Goal: Complete application form

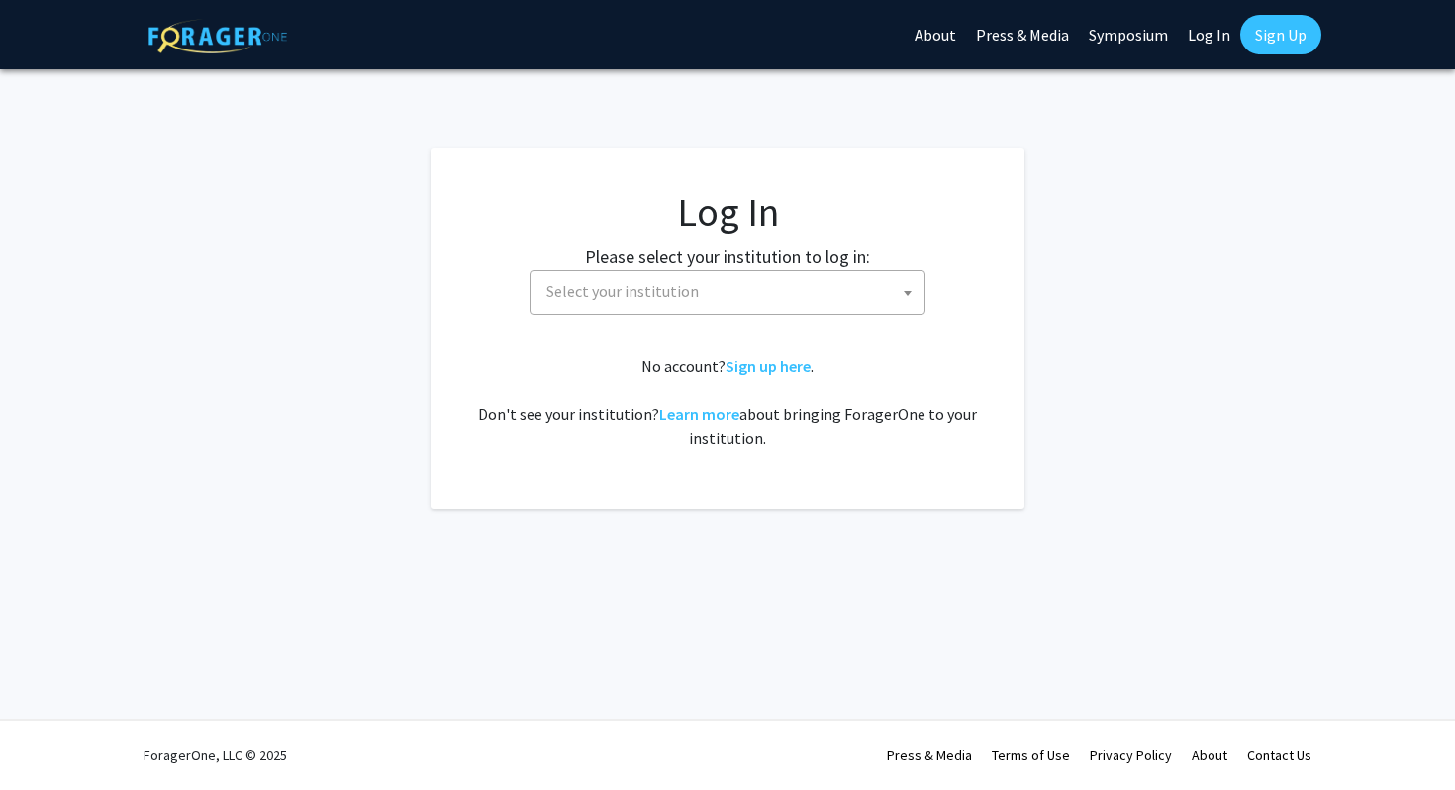
select select
click at [778, 301] on span "Select your institution" at bounding box center [731, 291] width 386 height 41
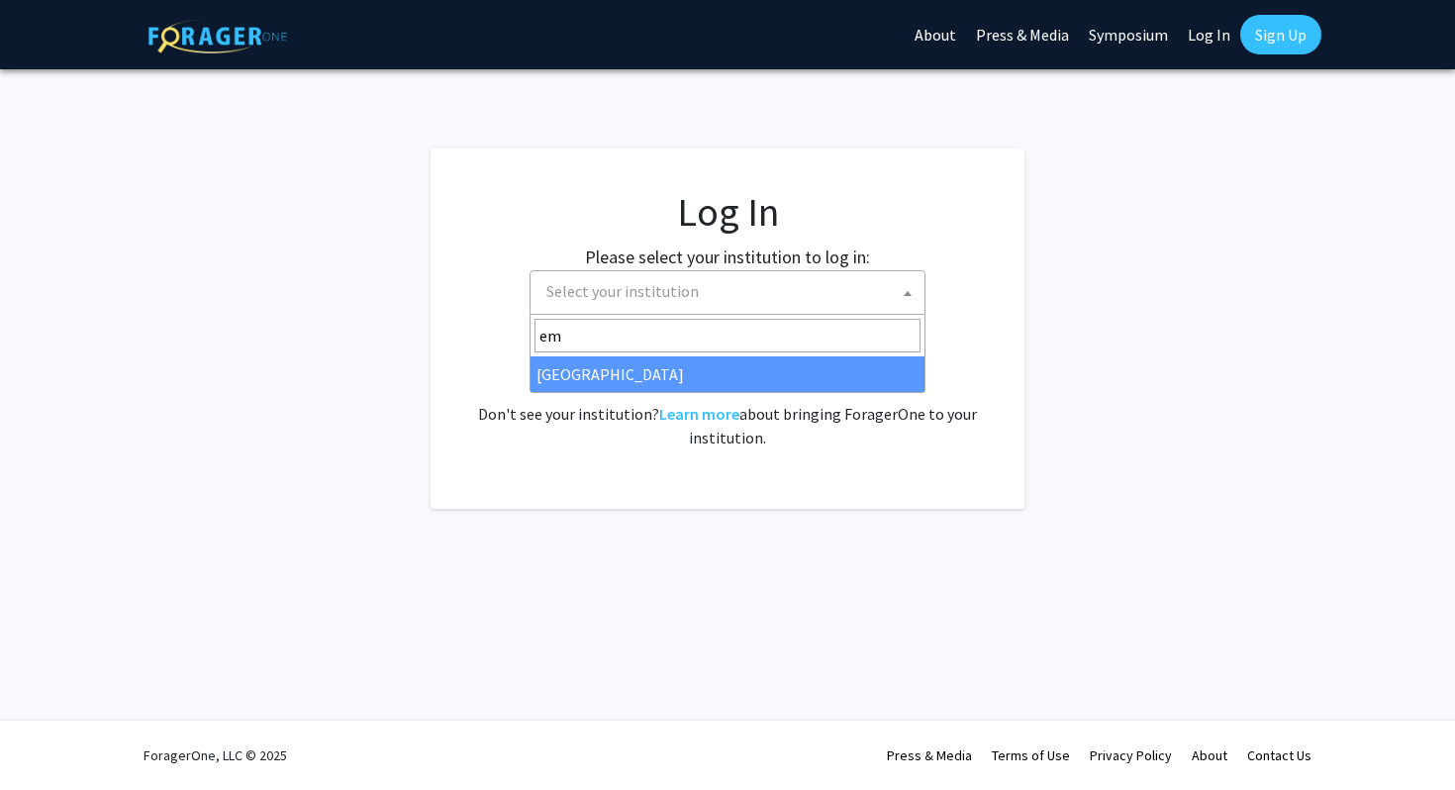
type input "em"
select select "12"
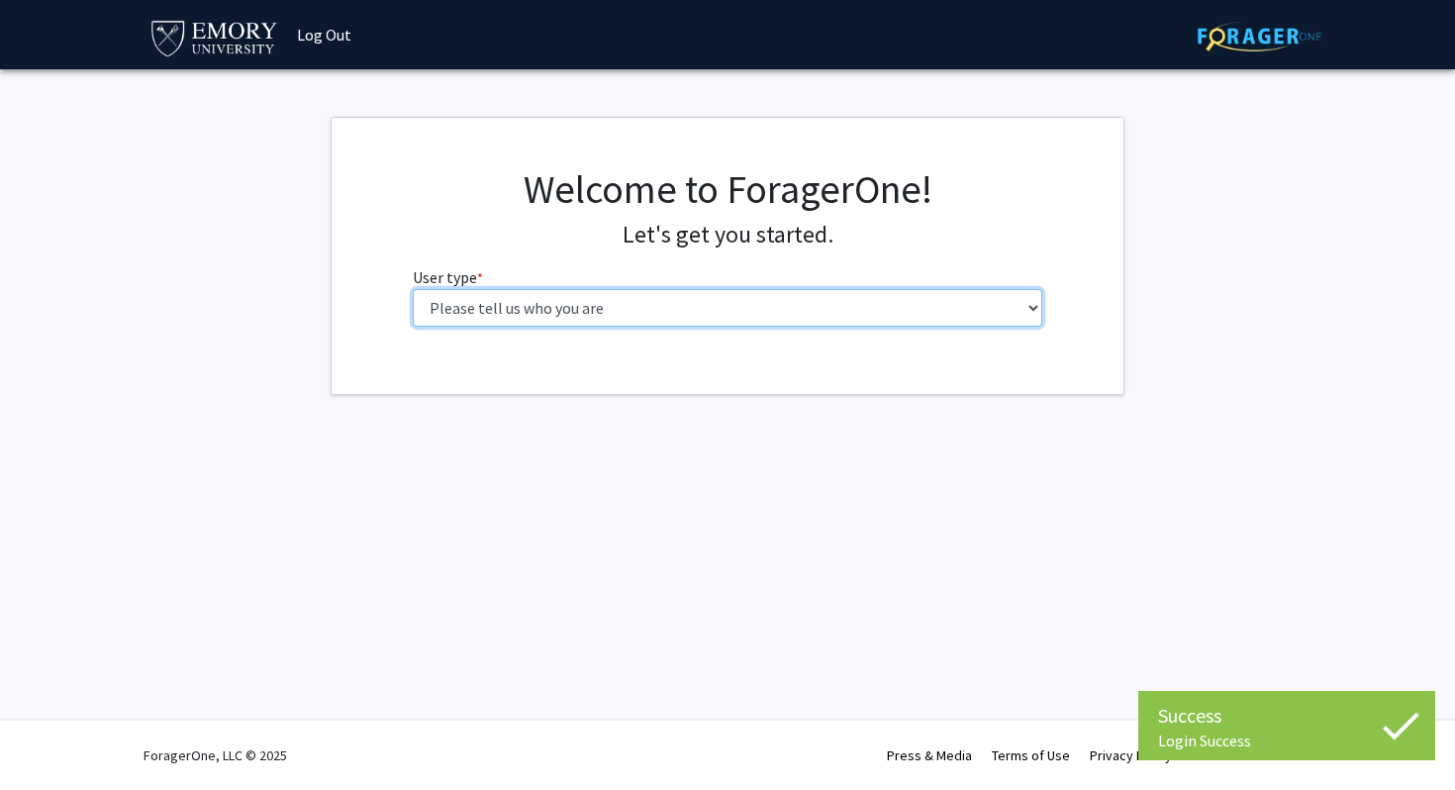
click at [652, 305] on select "Please tell us who you are Undergraduate Student Master's Student Doctoral Cand…" at bounding box center [728, 308] width 630 height 38
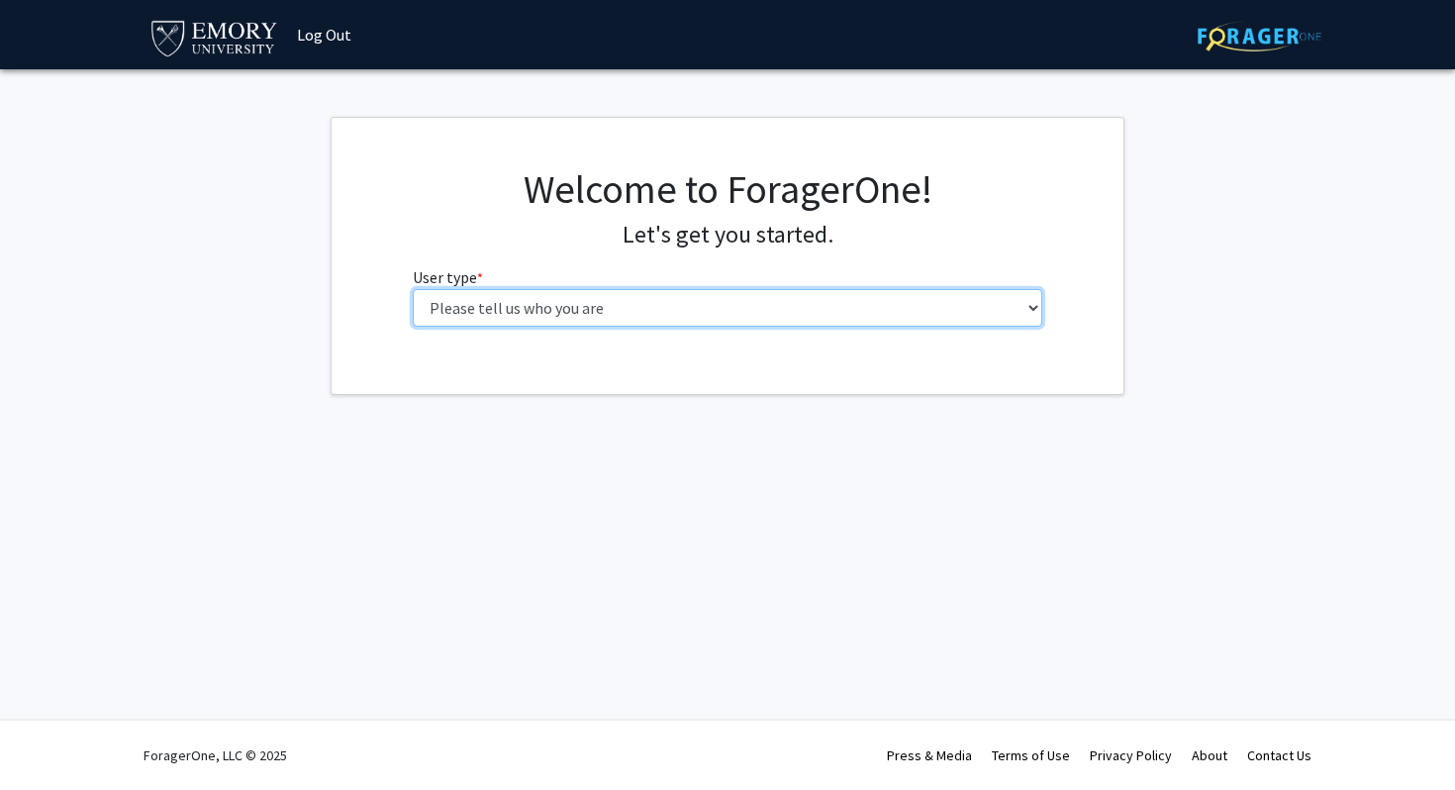
select select "1: undergrad"
click at [413, 289] on select "Please tell us who you are Undergraduate Student Master's Student Doctoral Cand…" at bounding box center [728, 308] width 630 height 38
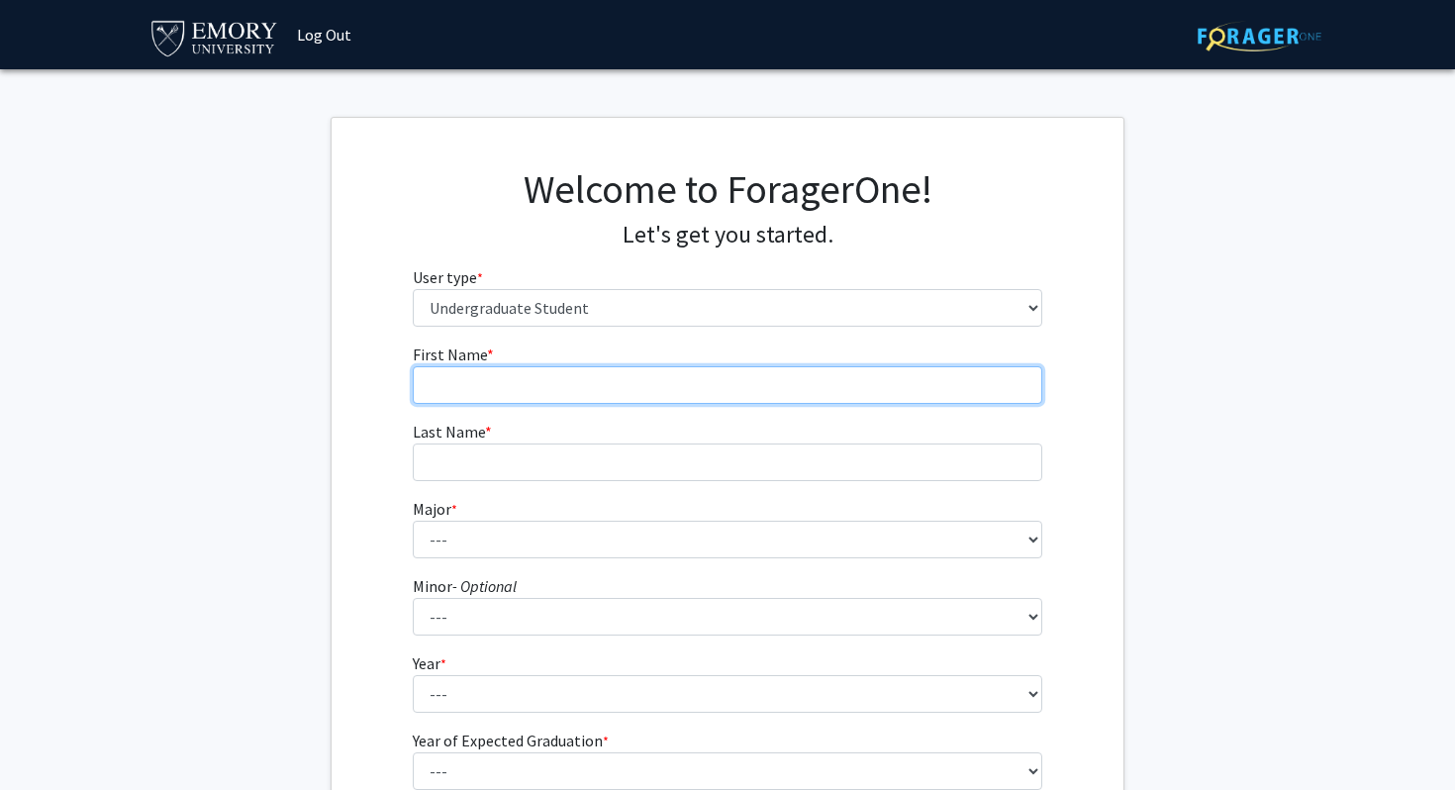
click at [639, 395] on input "First Name * required" at bounding box center [728, 385] width 630 height 38
type input "Ryan"
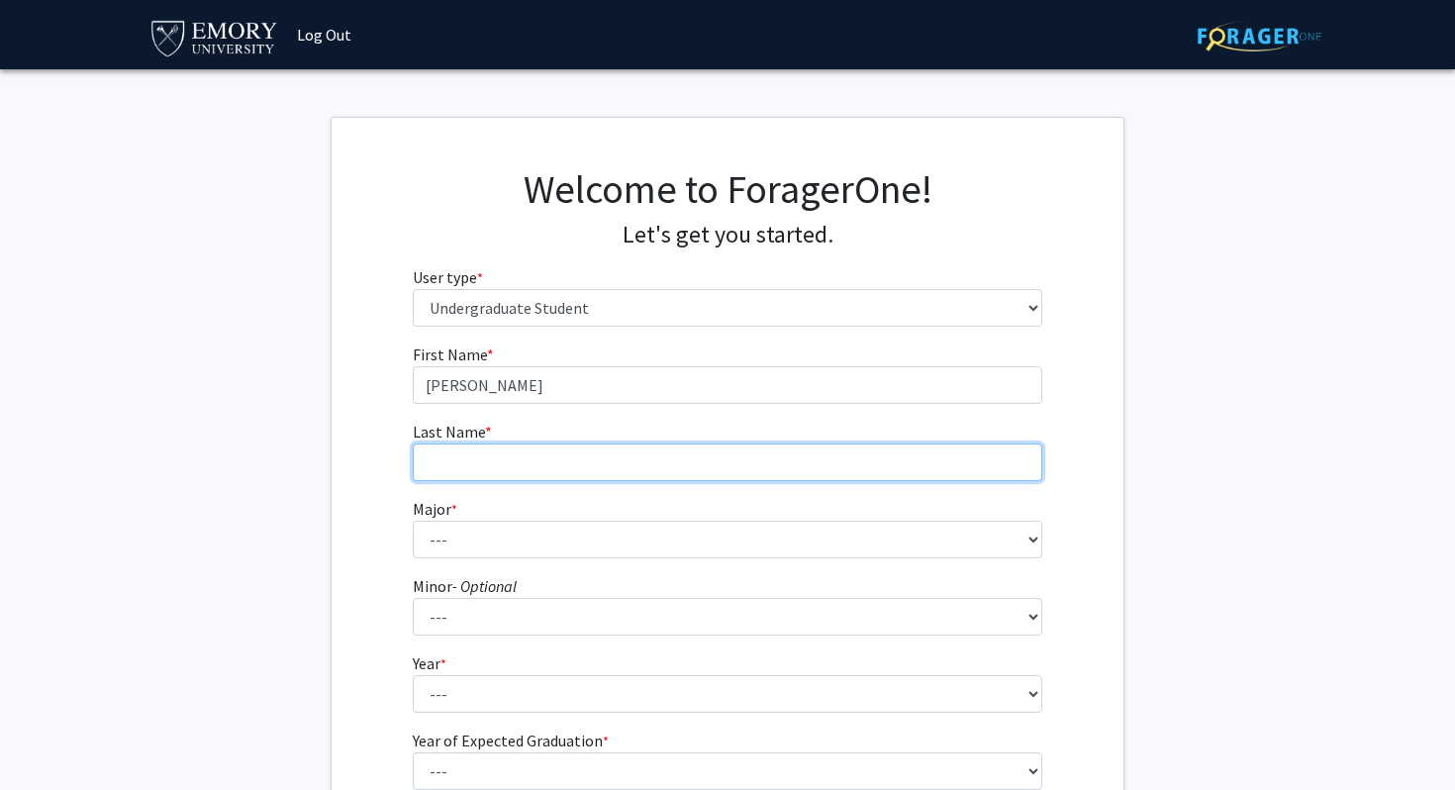
type input "Coleman"
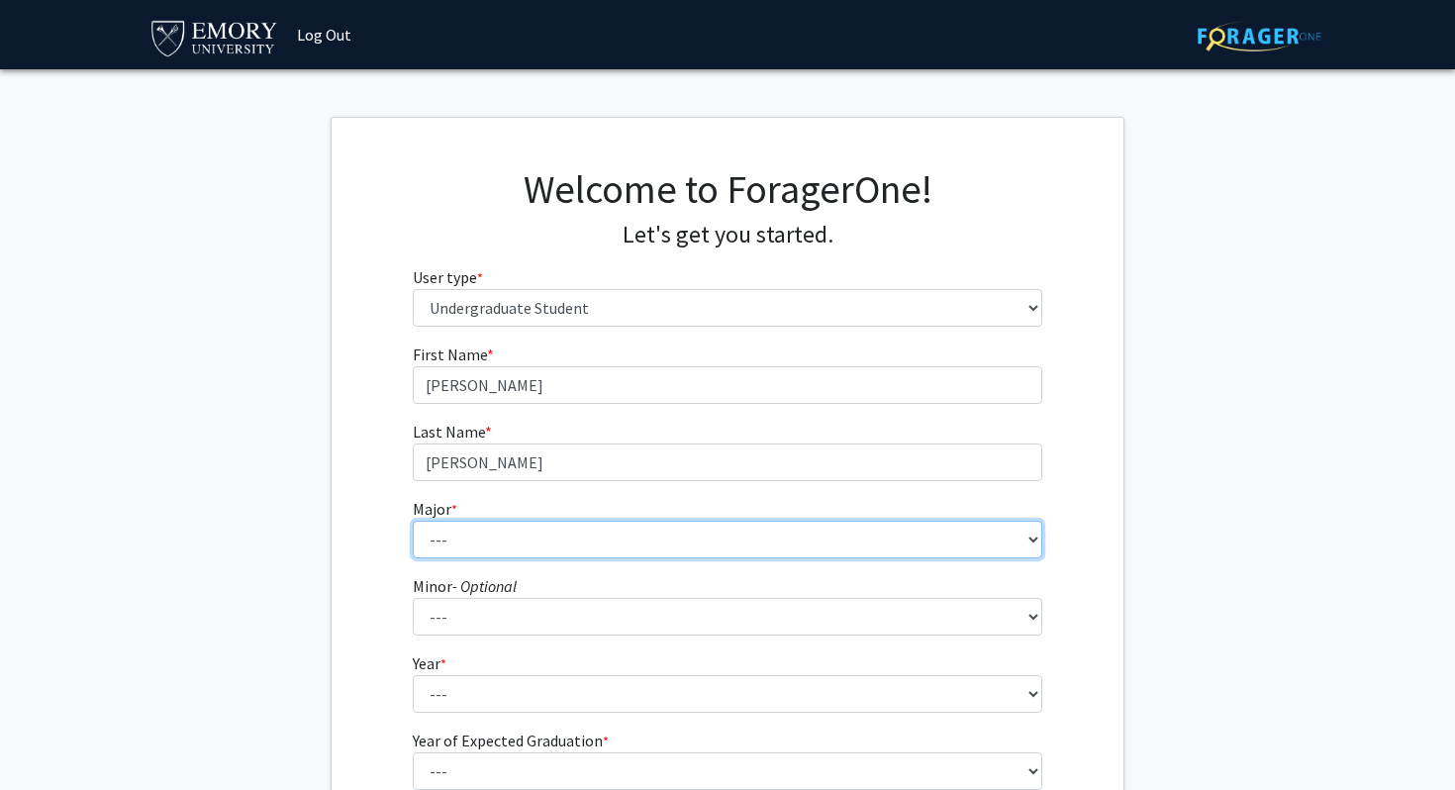
click at [562, 556] on select "--- Accounting African American Studies African Studies American Studies Analyt…" at bounding box center [728, 540] width 630 height 38
select select "40: 1001"
click at [413, 521] on select "--- Accounting African American Studies African Studies American Studies Analyt…" at bounding box center [728, 540] width 630 height 38
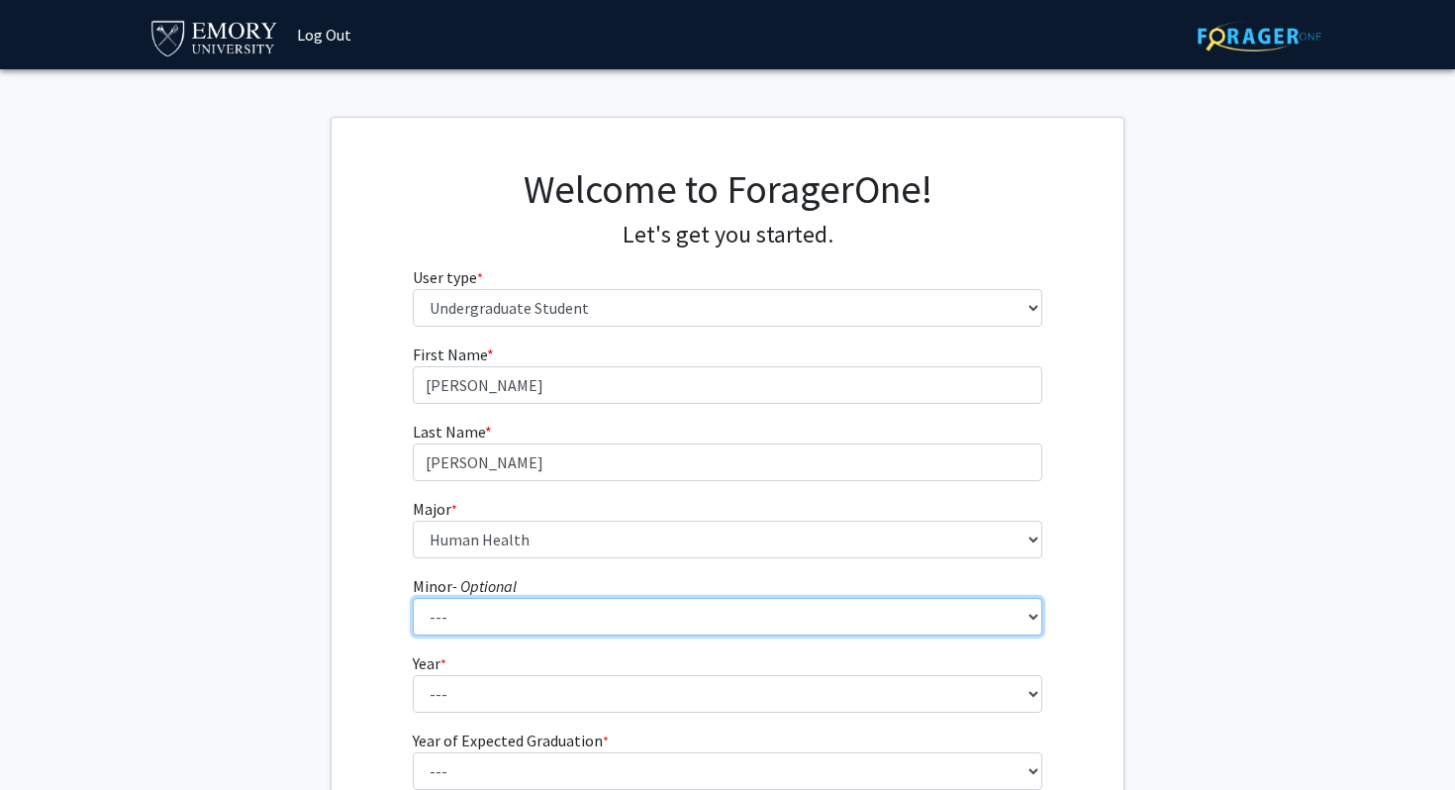
click at [506, 608] on select "--- African American Studies African Studies American Studies Ancient Mediterra…" at bounding box center [728, 617] width 630 height 38
select select "46: 773"
click at [413, 598] on select "--- African American Studies African Studies American Studies Ancient Mediterra…" at bounding box center [728, 617] width 630 height 38
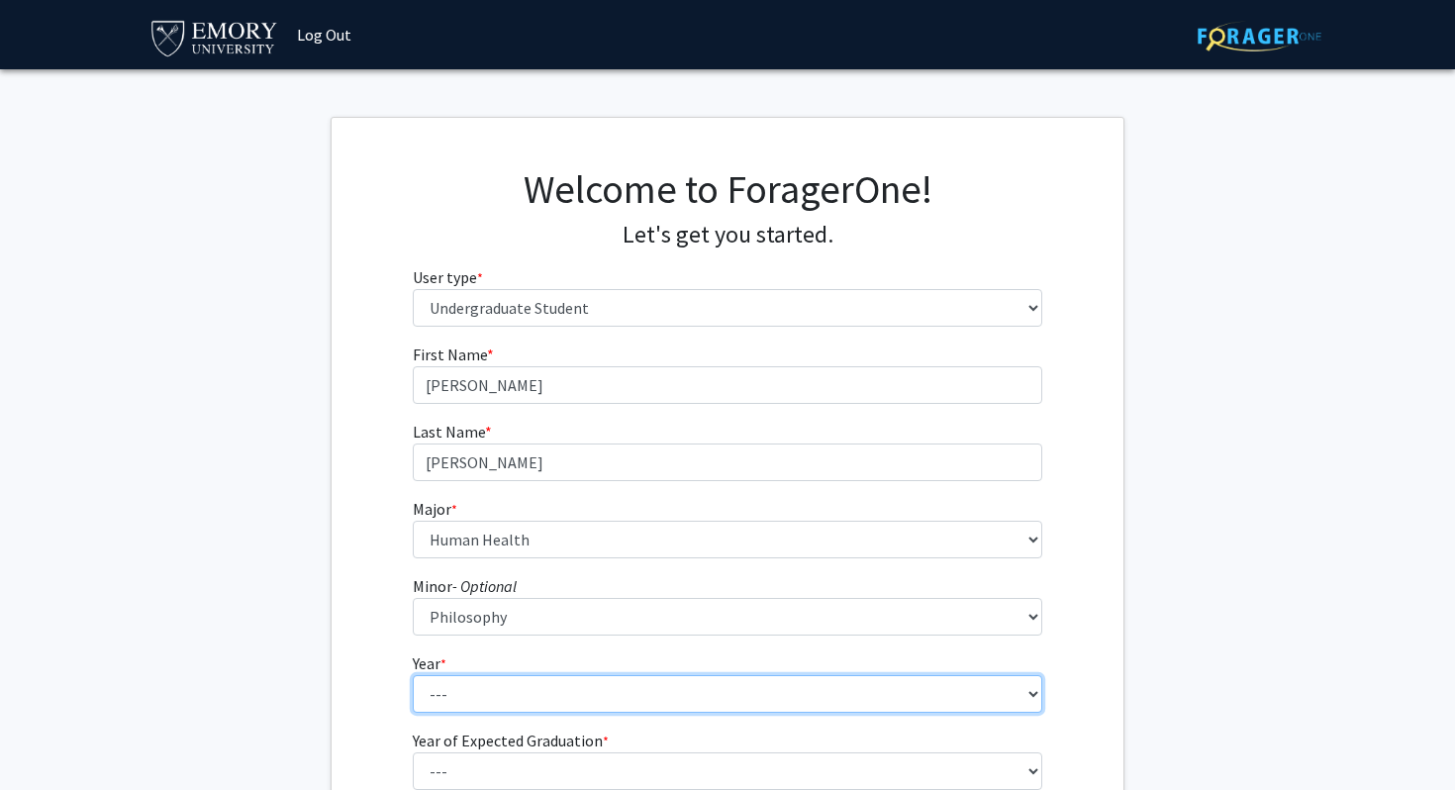
click at [511, 698] on select "--- First-year Sophomore Junior Senior Postbaccalaureate Certificate" at bounding box center [728, 694] width 630 height 38
select select "2: sophomore"
click at [413, 675] on select "--- First-year Sophomore Junior Senior Postbaccalaureate Certificate" at bounding box center [728, 694] width 630 height 38
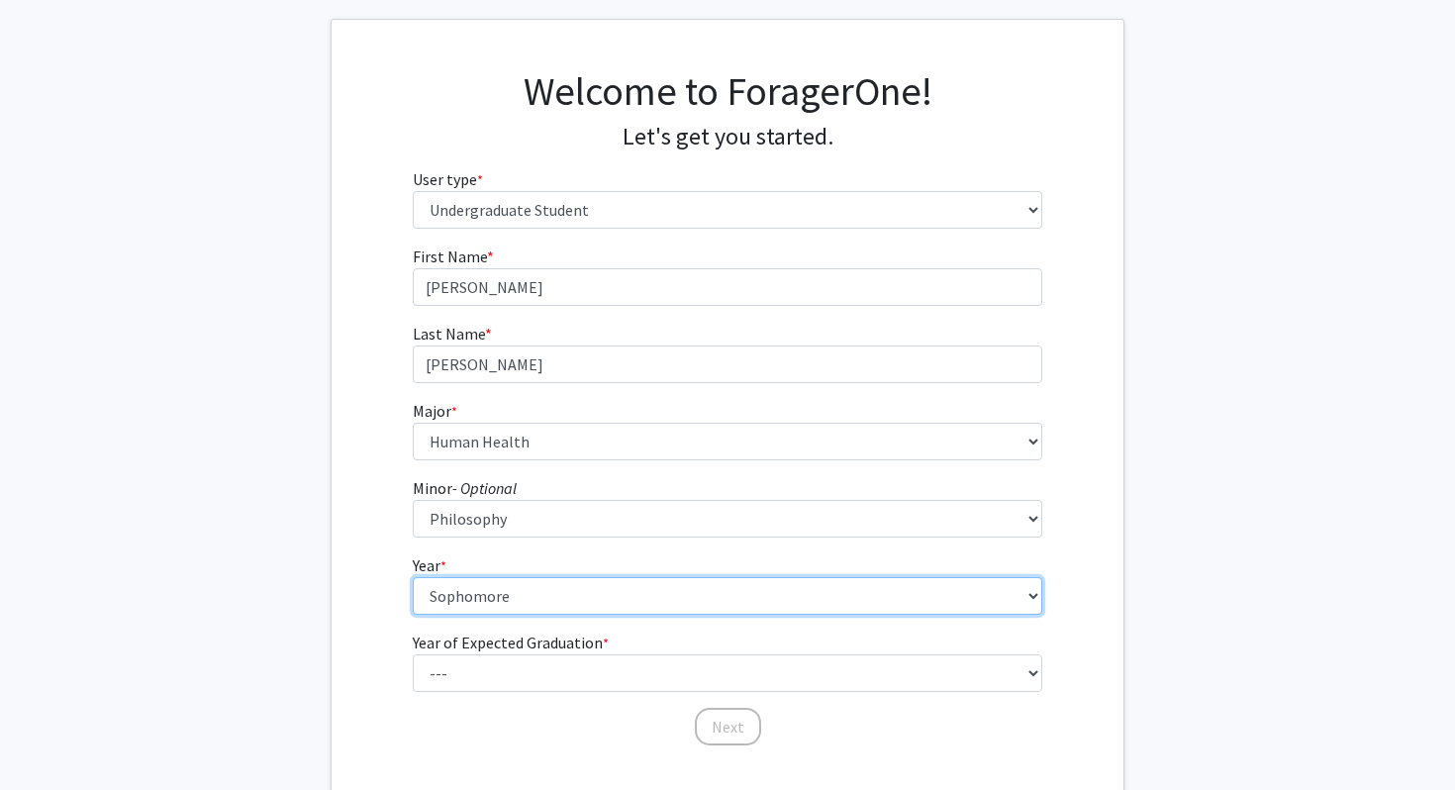
scroll to position [99, 0]
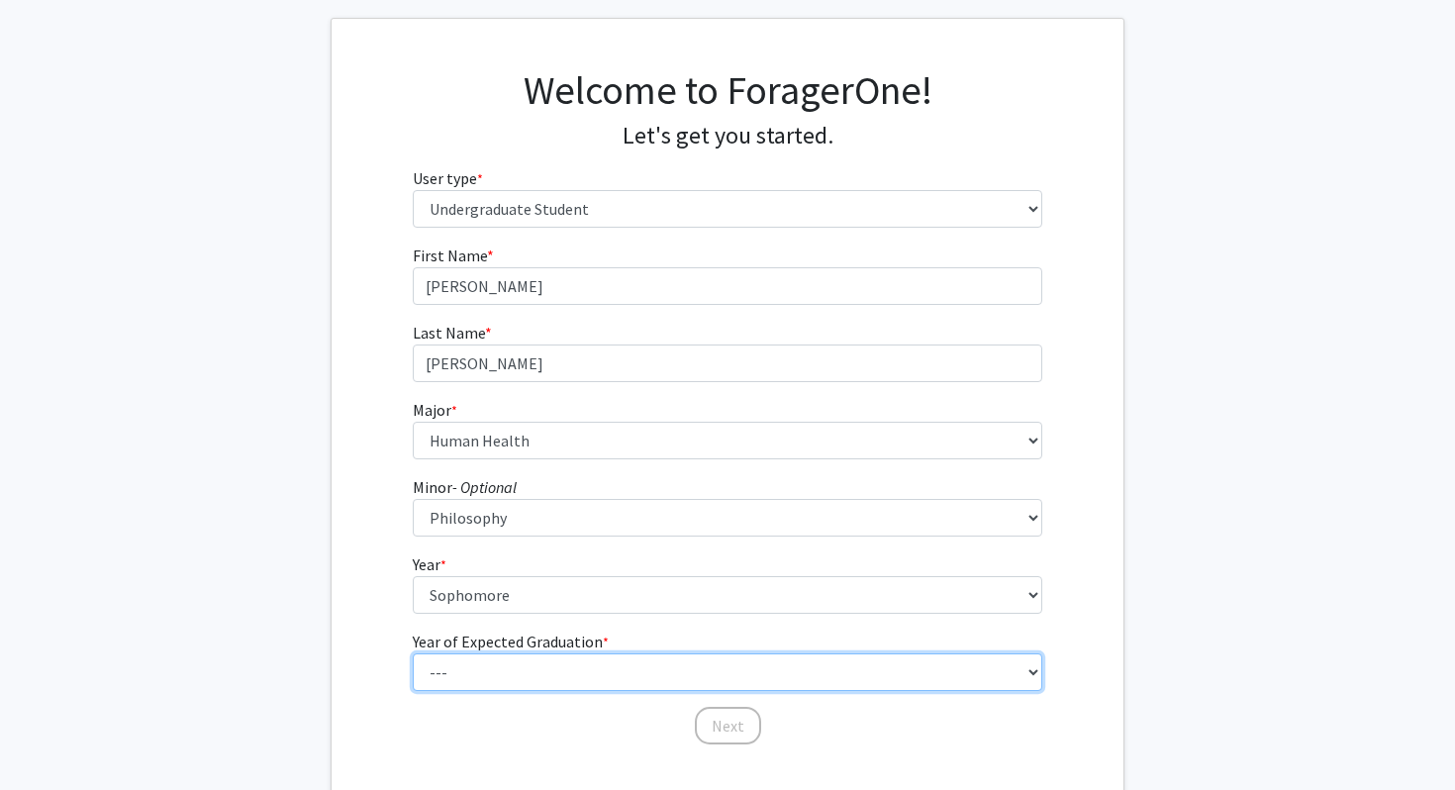
click at [512, 660] on select "--- 2025 2026 2027 2028 2029 2030 2031 2032 2033 2034" at bounding box center [728, 672] width 630 height 38
select select "4: 2028"
click at [413, 653] on select "--- 2025 2026 2027 2028 2029 2030 2031 2032 2033 2034" at bounding box center [728, 672] width 630 height 38
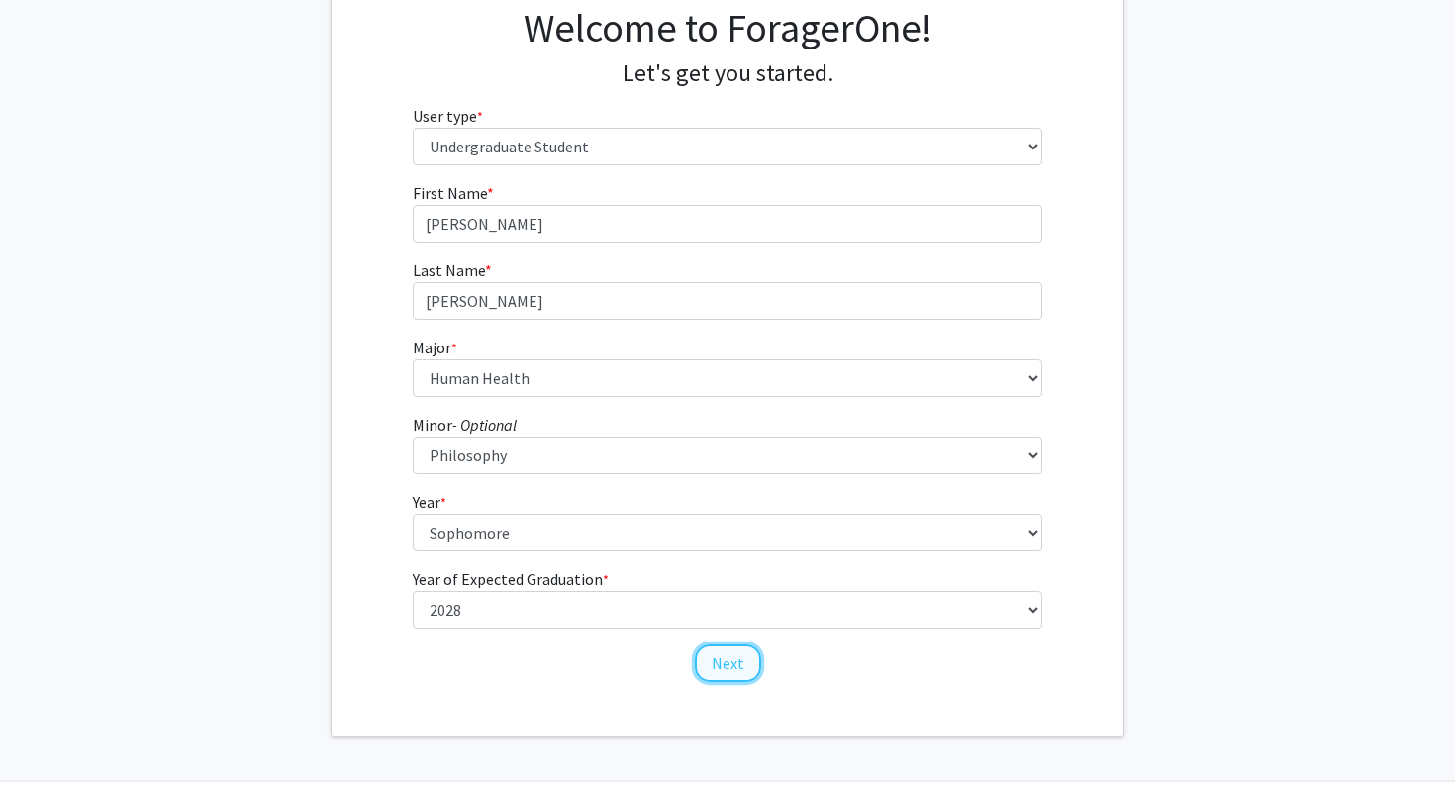
click at [701, 668] on button "Next" at bounding box center [728, 663] width 66 height 38
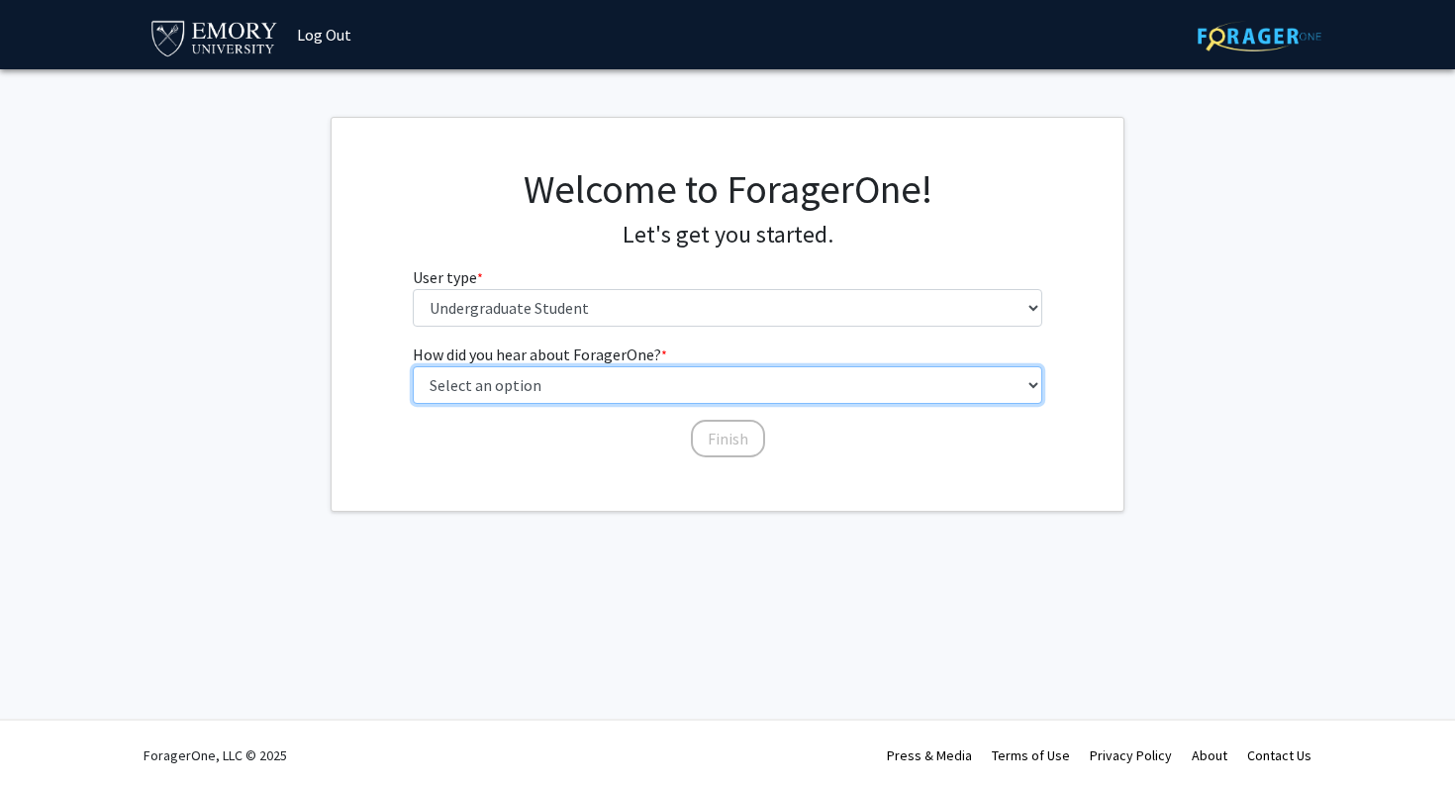
click at [692, 392] on select "Select an option Peer/student recommendation Faculty/staff recommendation Unive…" at bounding box center [728, 385] width 630 height 38
select select "2: faculty_recommendation"
click at [413, 366] on select "Select an option Peer/student recommendation Faculty/staff recommendation Unive…" at bounding box center [728, 385] width 630 height 38
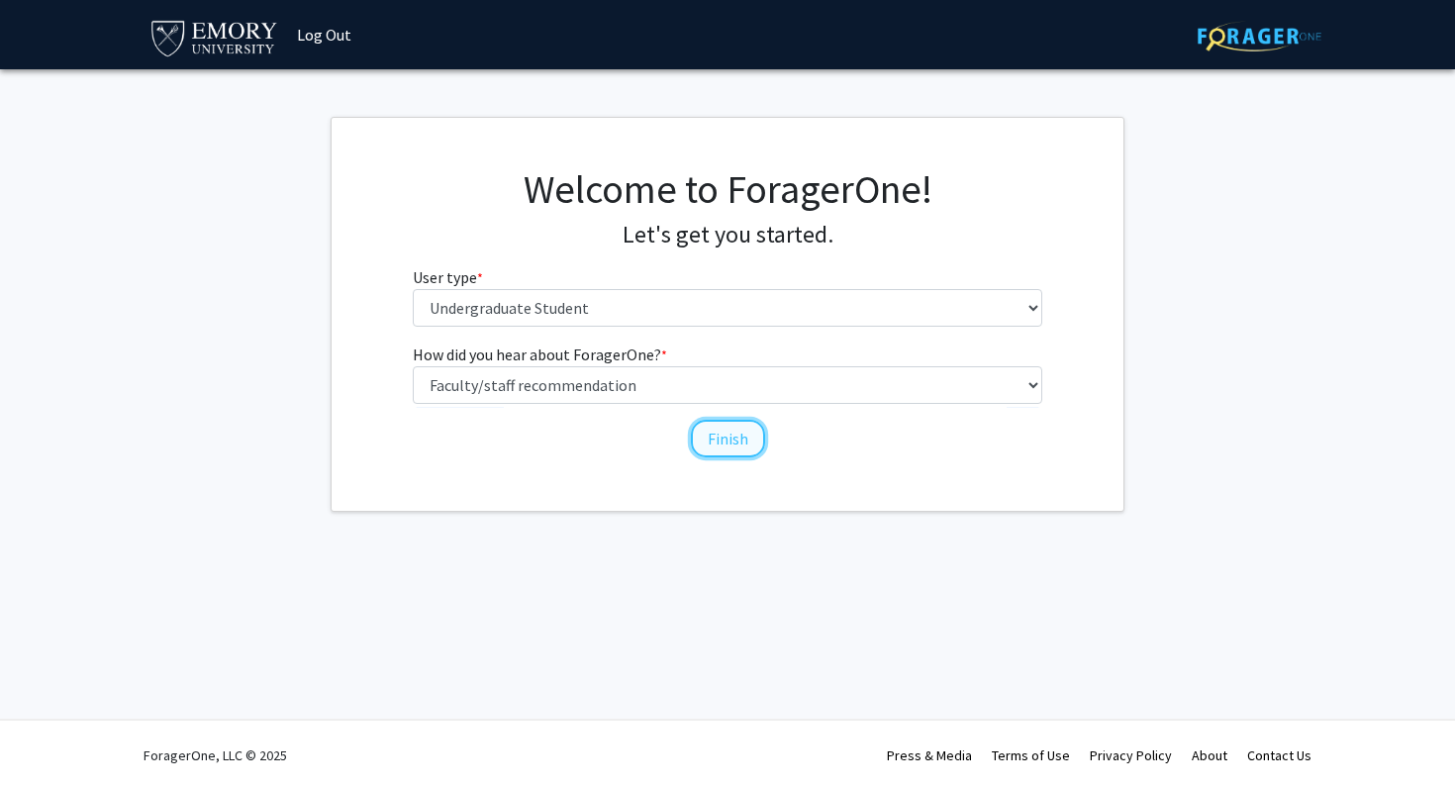
click at [712, 431] on button "Finish" at bounding box center [728, 439] width 74 height 38
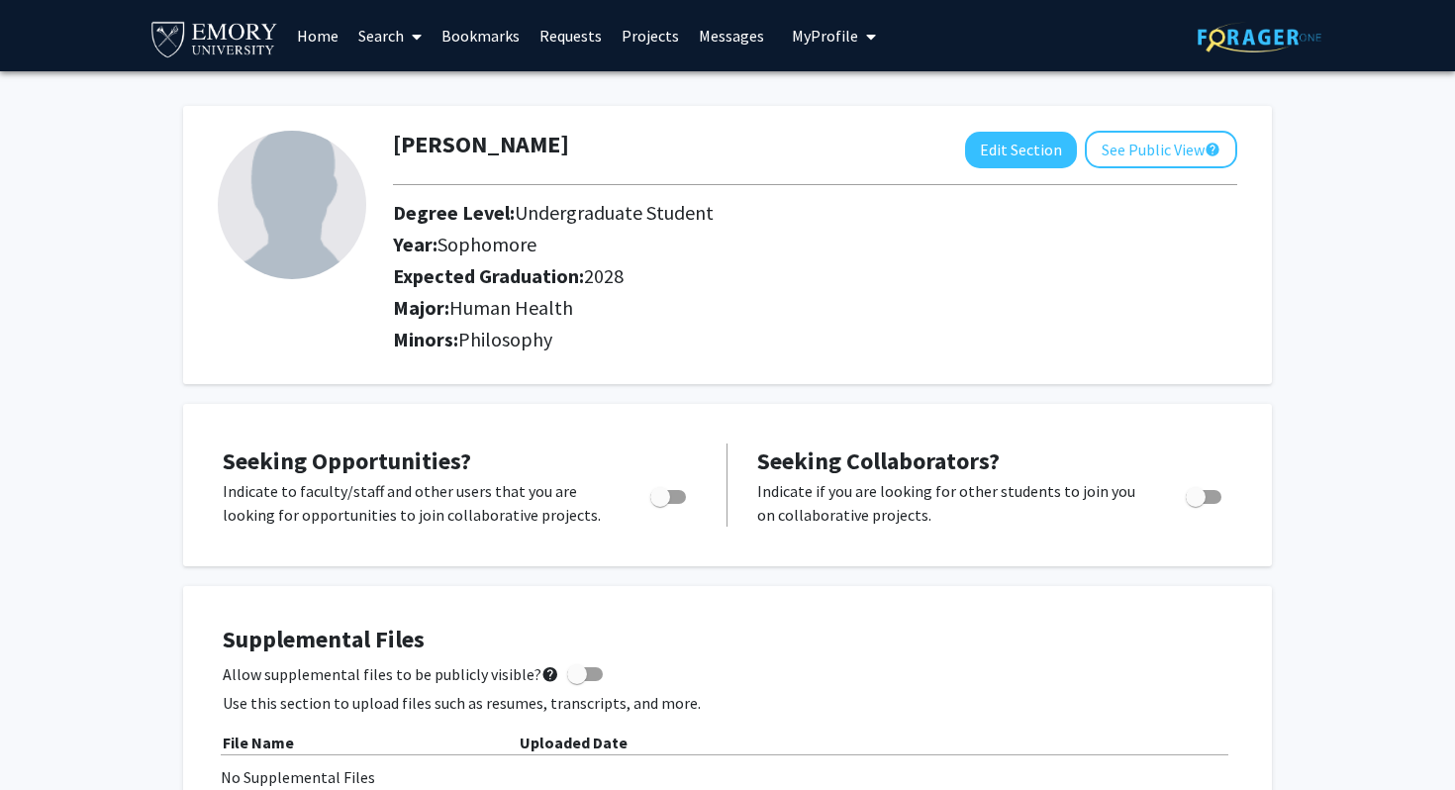
click at [408, 34] on span at bounding box center [413, 36] width 18 height 69
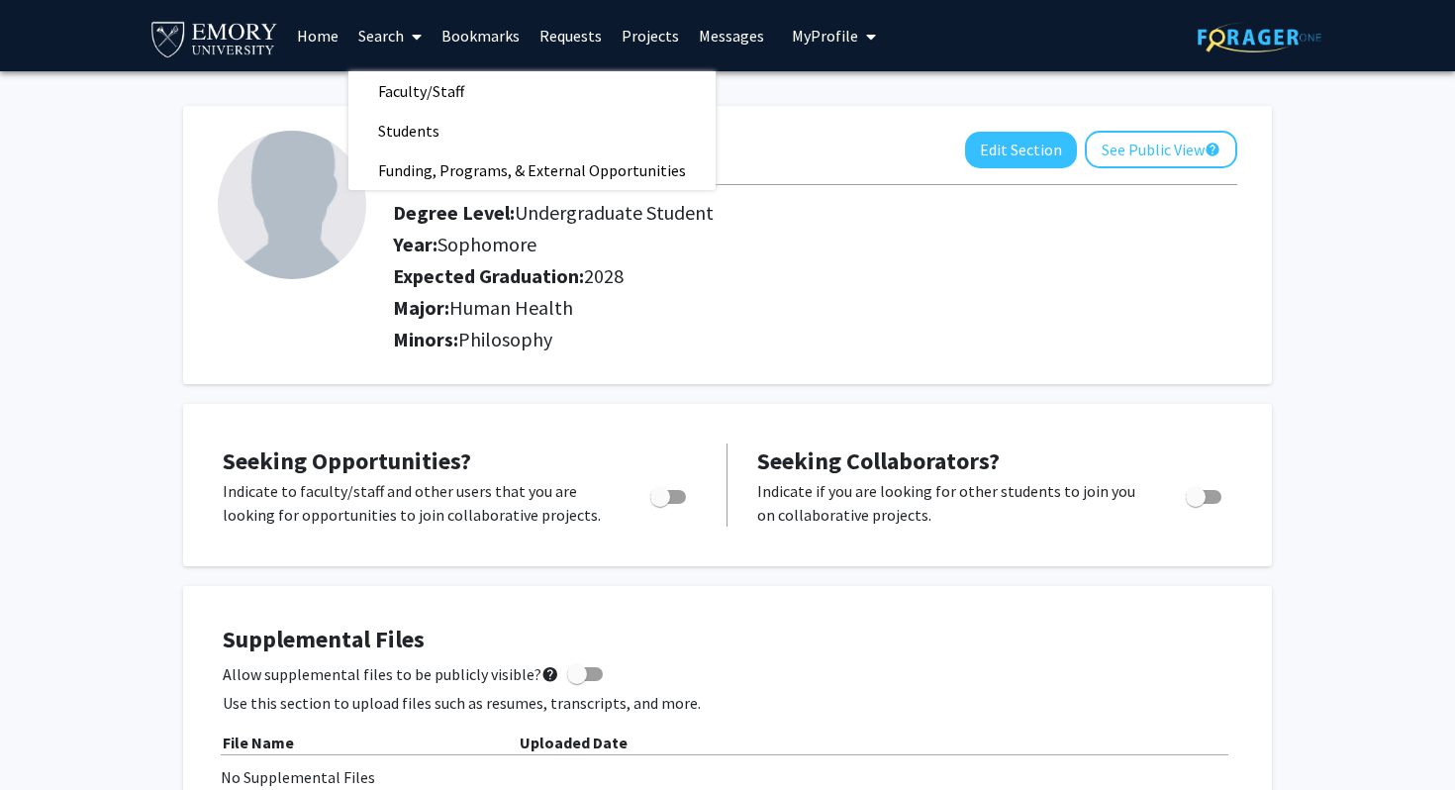
click at [322, 33] on link "Home" at bounding box center [317, 35] width 61 height 69
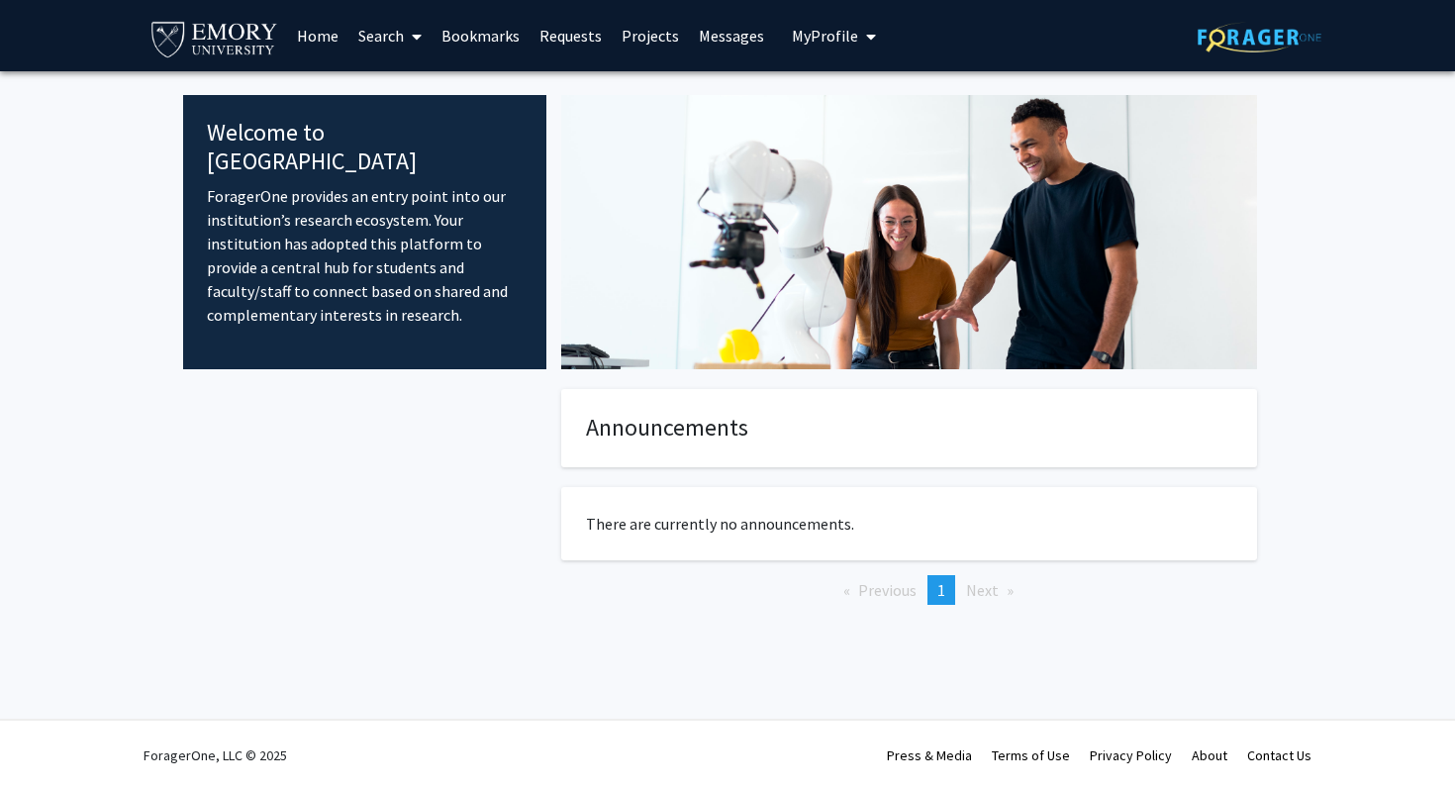
click at [586, 41] on link "Requests" at bounding box center [571, 35] width 82 height 69
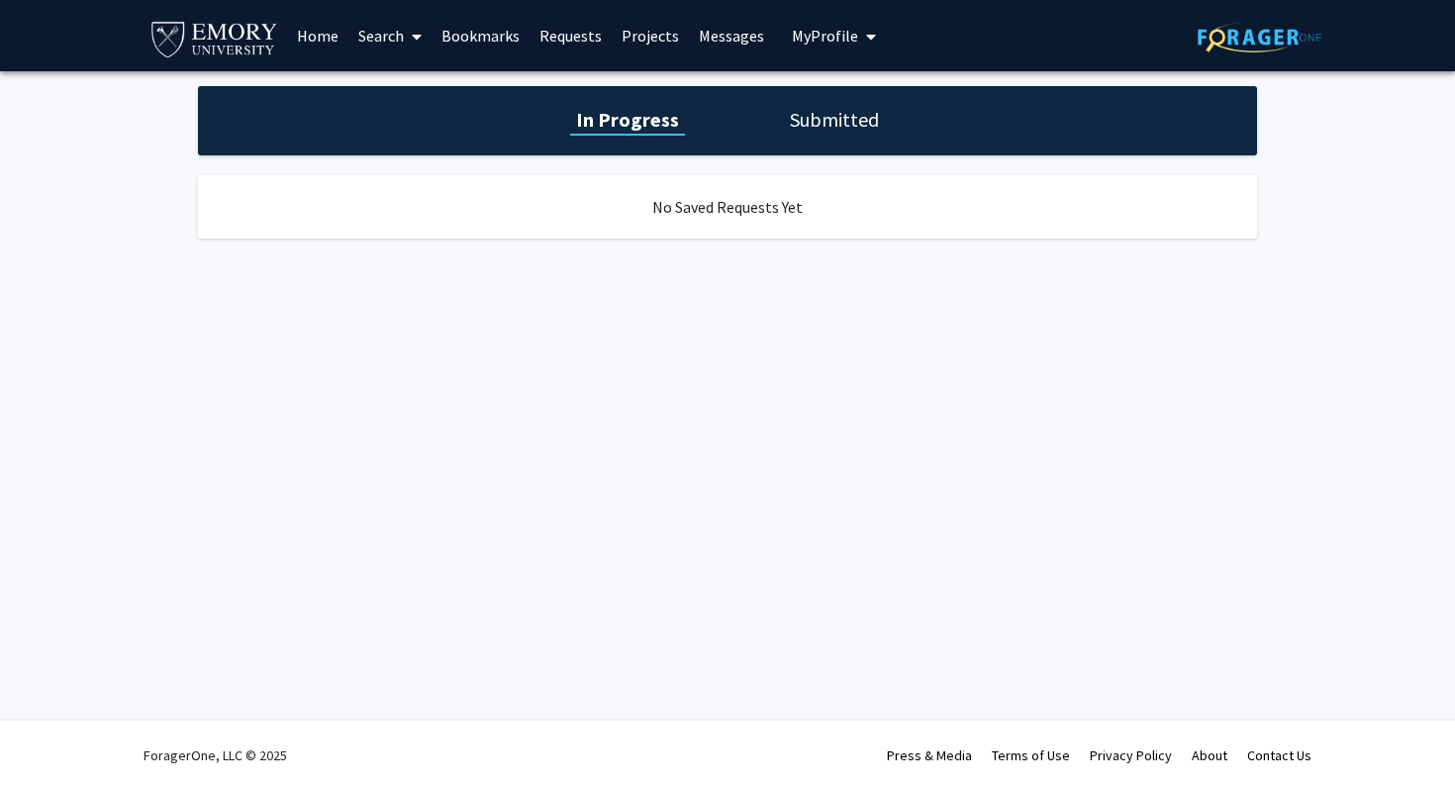
click at [634, 41] on link "Projects" at bounding box center [650, 35] width 77 height 69
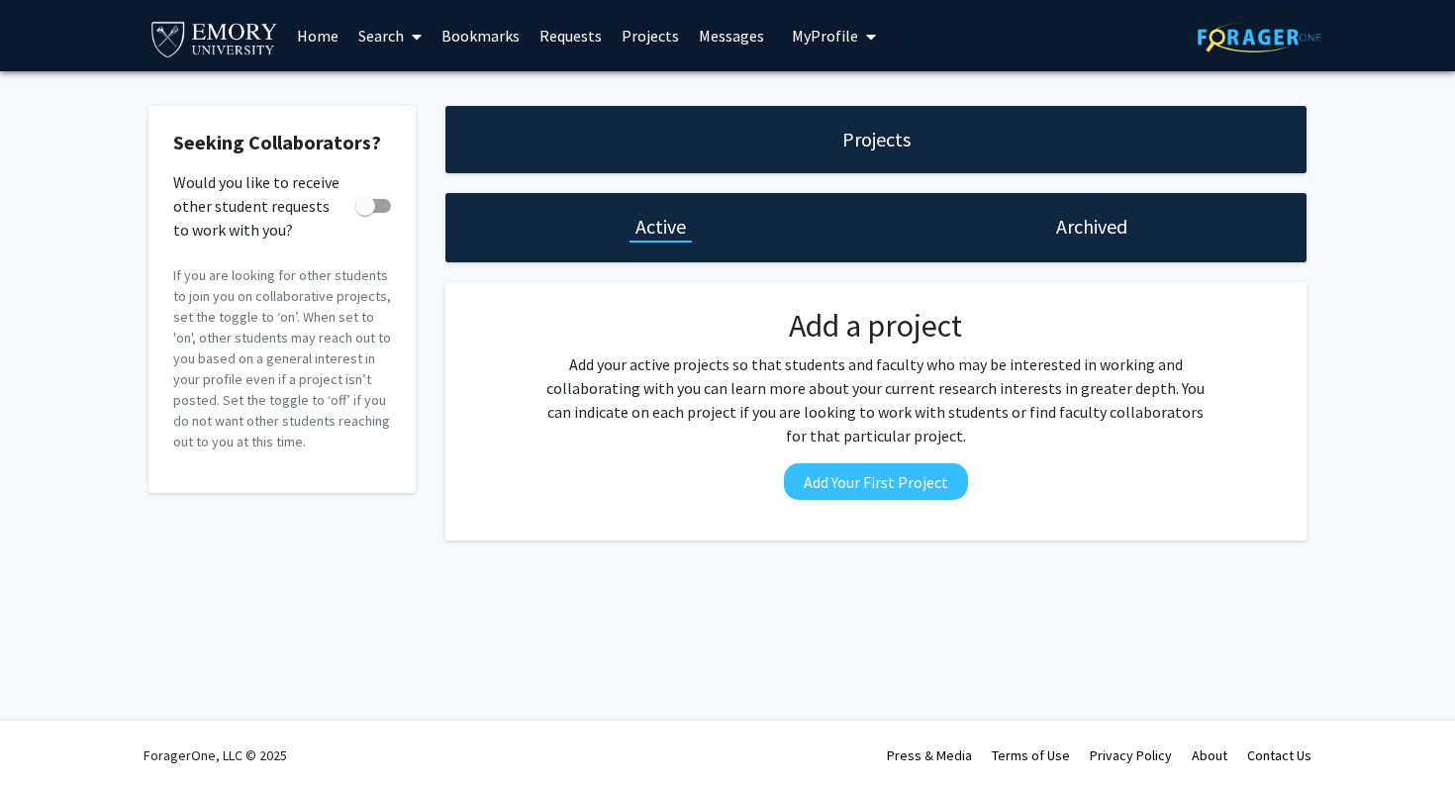
click at [546, 41] on link "Requests" at bounding box center [571, 35] width 82 height 69
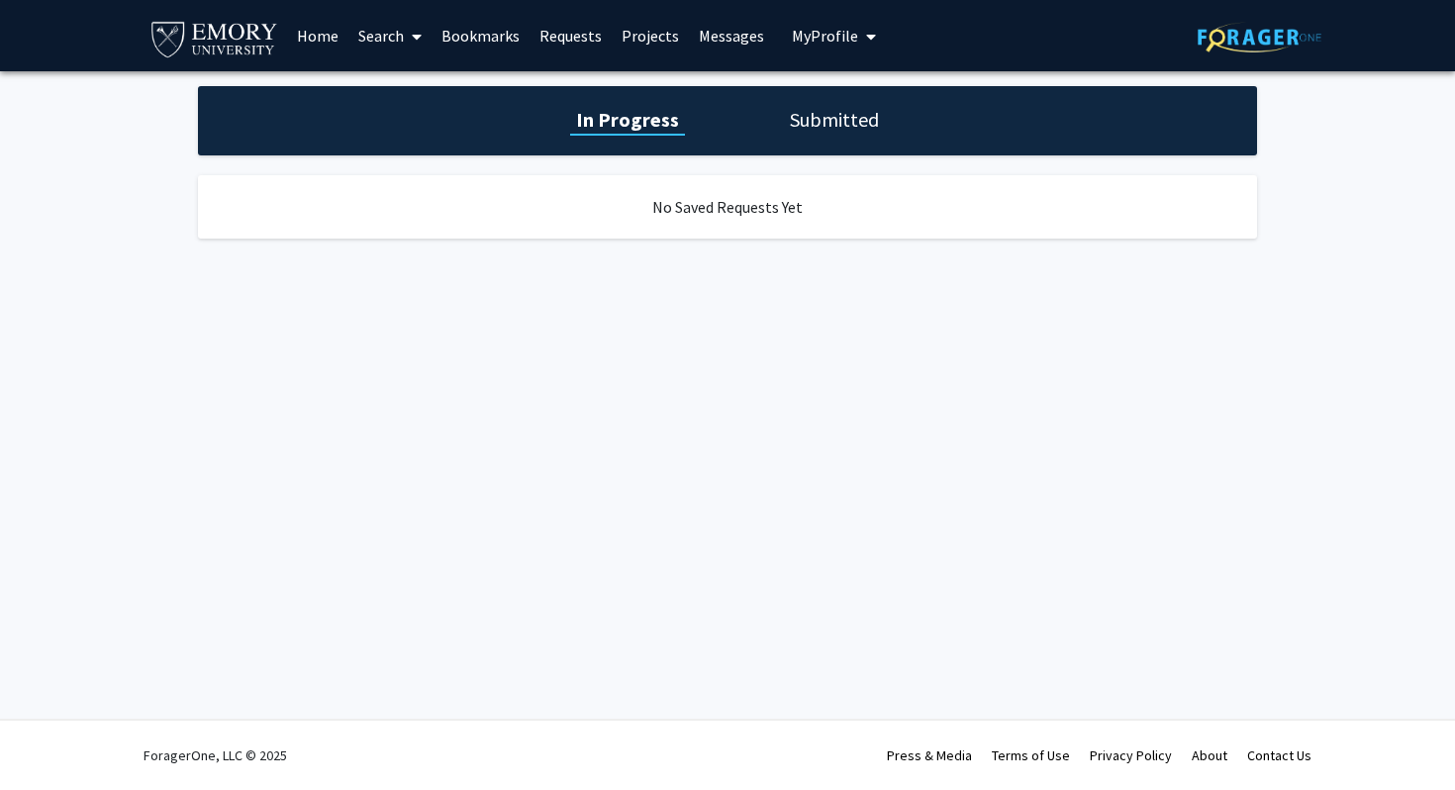
click at [495, 42] on link "Bookmarks" at bounding box center [481, 35] width 98 height 69
